Goal: Transaction & Acquisition: Purchase product/service

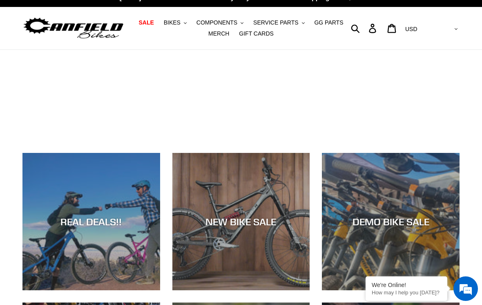
click at [179, 18] on button "BIKES .cls-1{fill:#231f20}" at bounding box center [175, 22] width 31 height 11
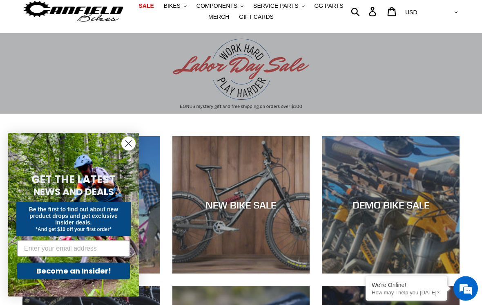
scroll to position [28, 0]
click at [127, 147] on icon "Close dialog" at bounding box center [129, 144] width 6 height 6
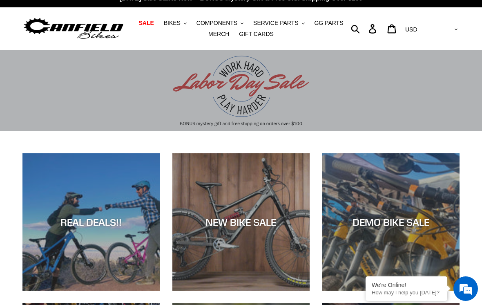
scroll to position [0, 0]
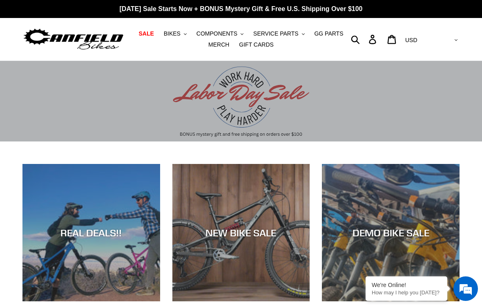
click at [180, 34] on span "BIKES" at bounding box center [172, 33] width 17 height 7
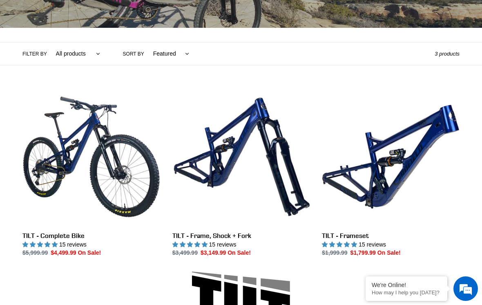
scroll to position [156, 0]
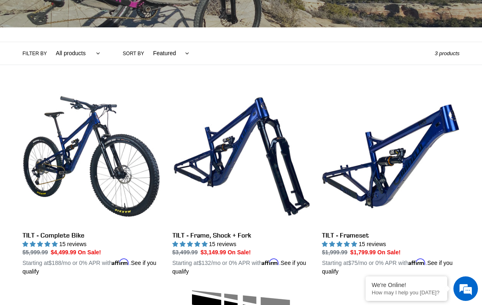
click at [417, 165] on link "TILT - Frameset" at bounding box center [391, 182] width 138 height 188
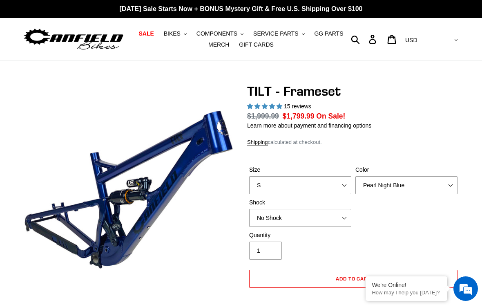
select select "highest-rating"
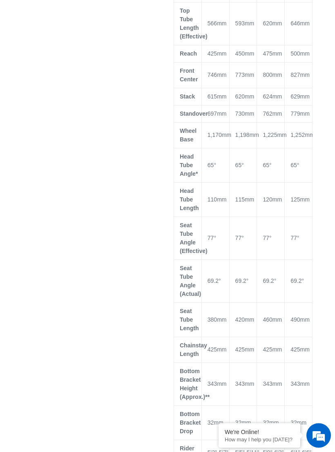
scroll to position [602, 0]
click at [60, 290] on div at bounding box center [161, 211] width 303 height 1439
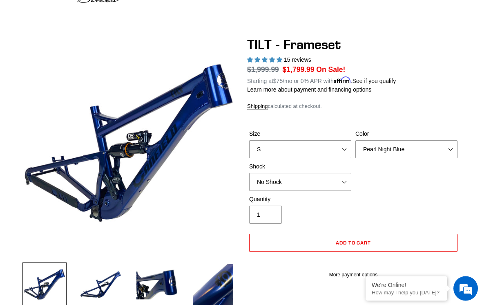
scroll to position [0, 0]
